Goal: Task Accomplishment & Management: Manage account settings

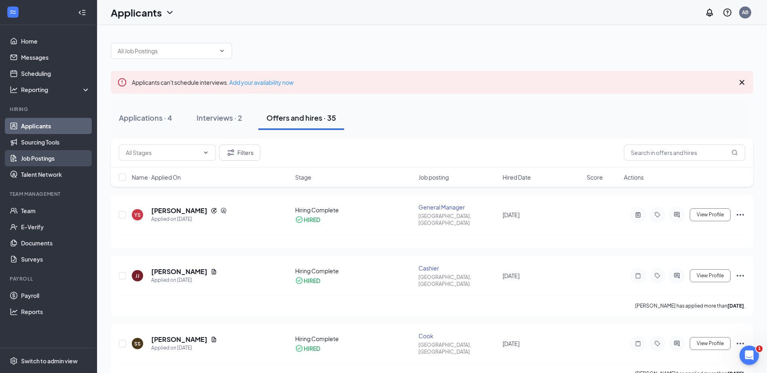
click at [46, 156] on link "Job Postings" at bounding box center [55, 158] width 69 height 16
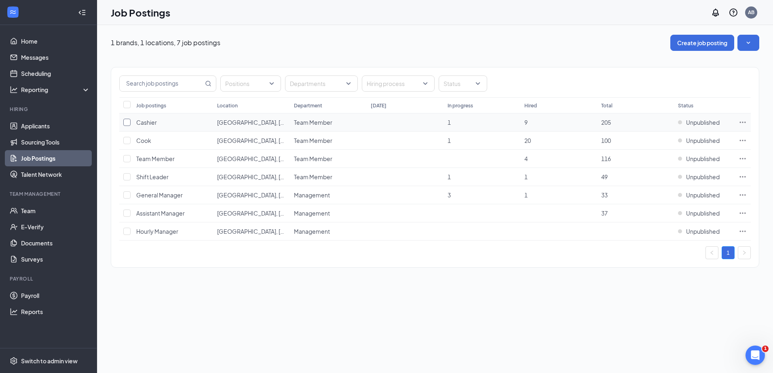
click at [127, 123] on input "checkbox" at bounding box center [126, 122] width 7 height 7
checkbox input "true"
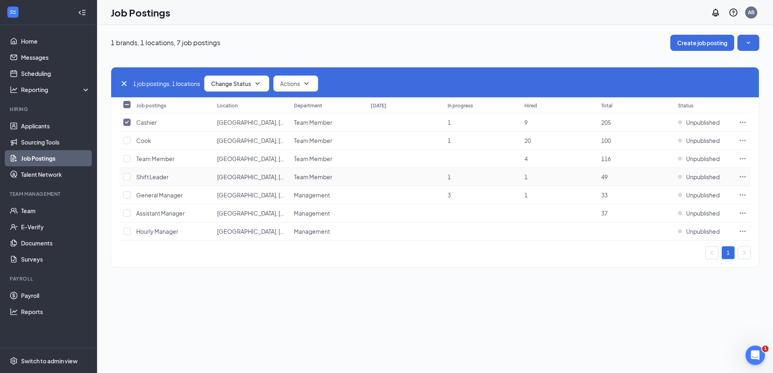
click at [131, 178] on td at bounding box center [125, 177] width 13 height 18
click at [127, 178] on input "checkbox" at bounding box center [126, 176] width 7 height 7
checkbox input "true"
click at [126, 212] on input "checkbox" at bounding box center [126, 213] width 7 height 7
checkbox input "true"
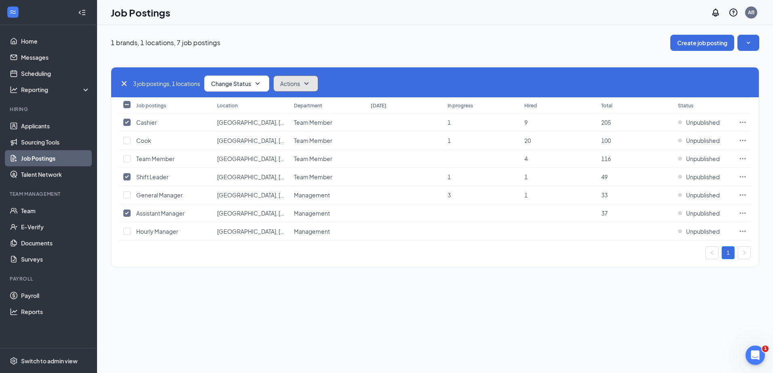
click at [287, 86] on span "Actions" at bounding box center [290, 84] width 20 height 8
click at [251, 85] on span "Change Status" at bounding box center [231, 84] width 40 height 6
click at [227, 106] on span "Publish" at bounding box center [222, 105] width 19 height 9
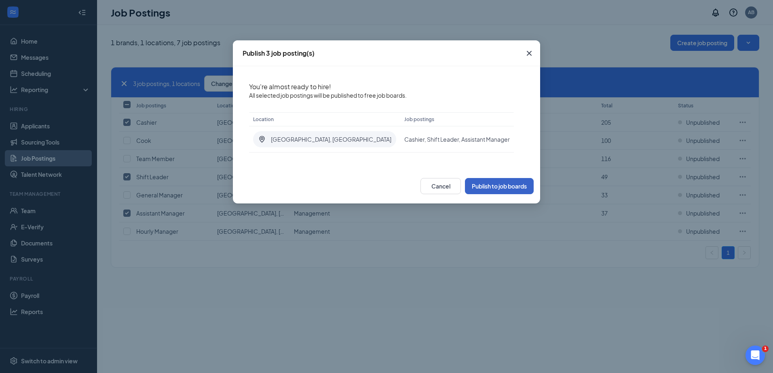
click at [483, 183] on button "Publish to job boards" at bounding box center [499, 186] width 69 height 16
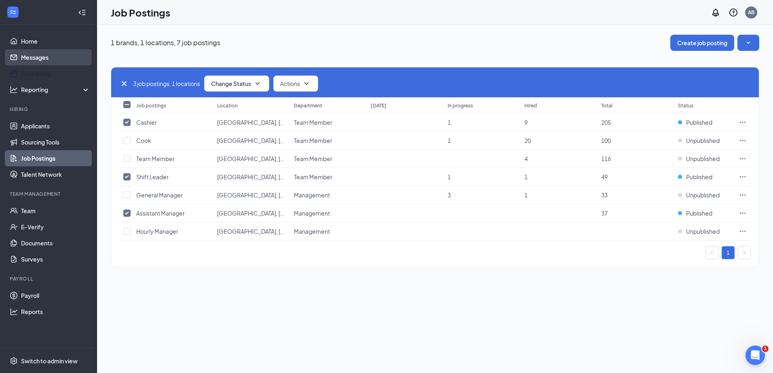
click at [41, 59] on link "Messages" at bounding box center [55, 57] width 69 height 16
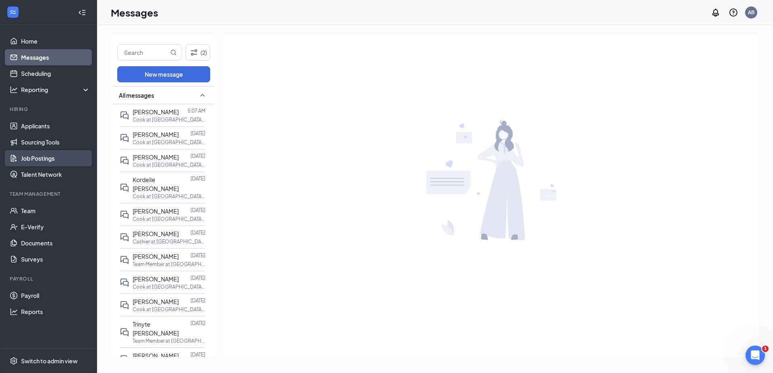
click at [40, 158] on link "Job Postings" at bounding box center [55, 158] width 69 height 16
